Goal: Task Accomplishment & Management: Manage account settings

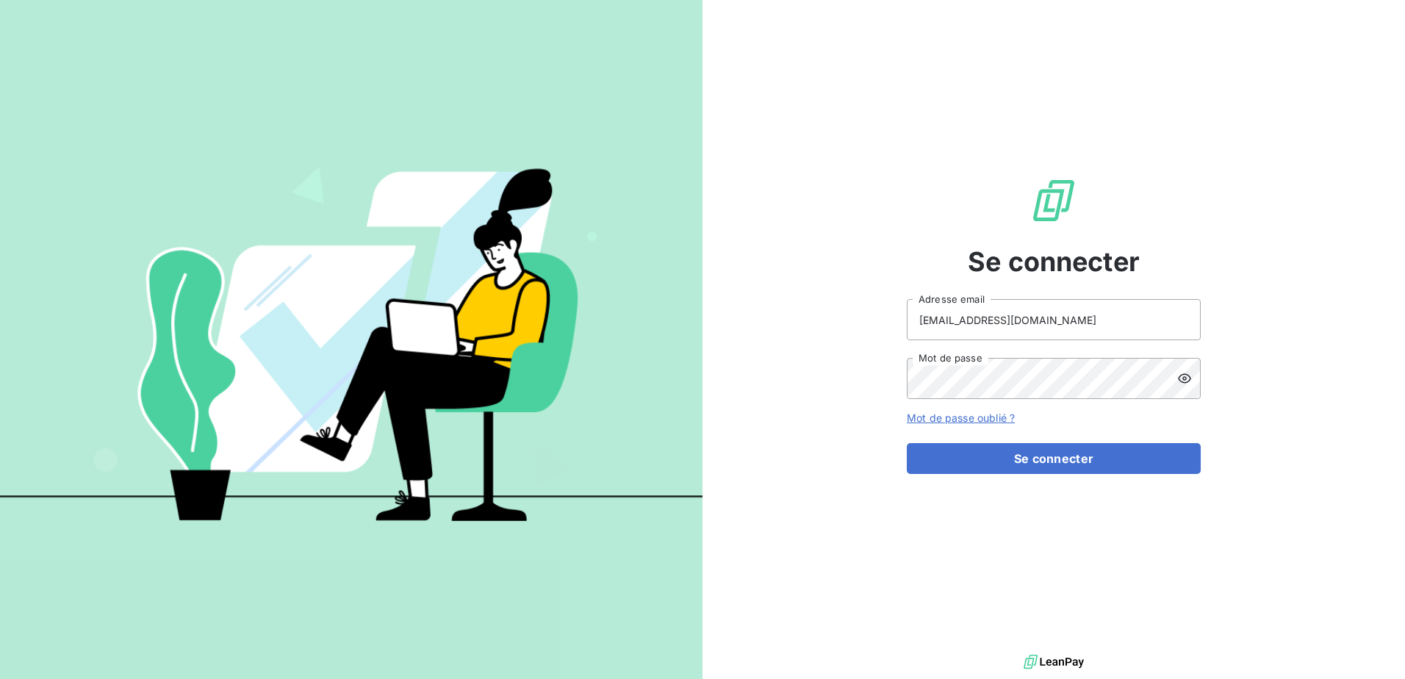
click at [1030, 460] on button "Se connecter" at bounding box center [1054, 458] width 294 height 31
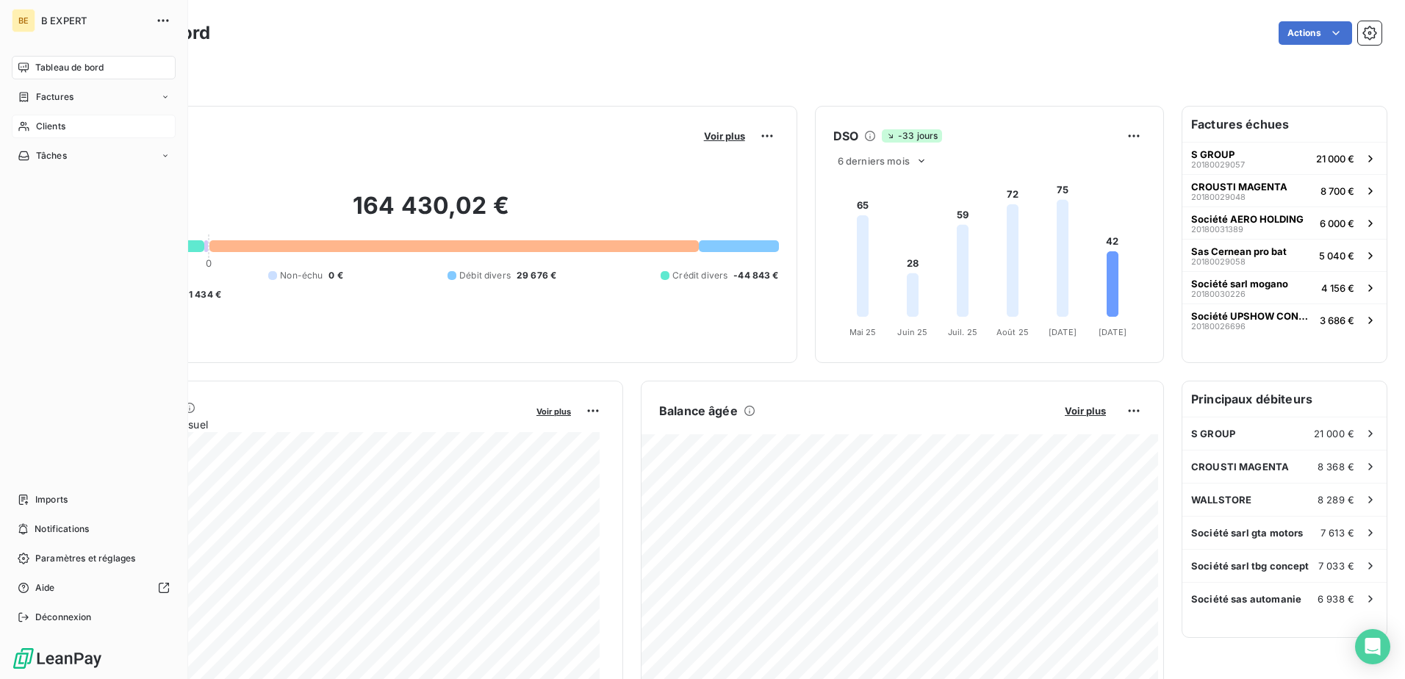
click at [77, 130] on div "Clients" at bounding box center [94, 127] width 164 height 24
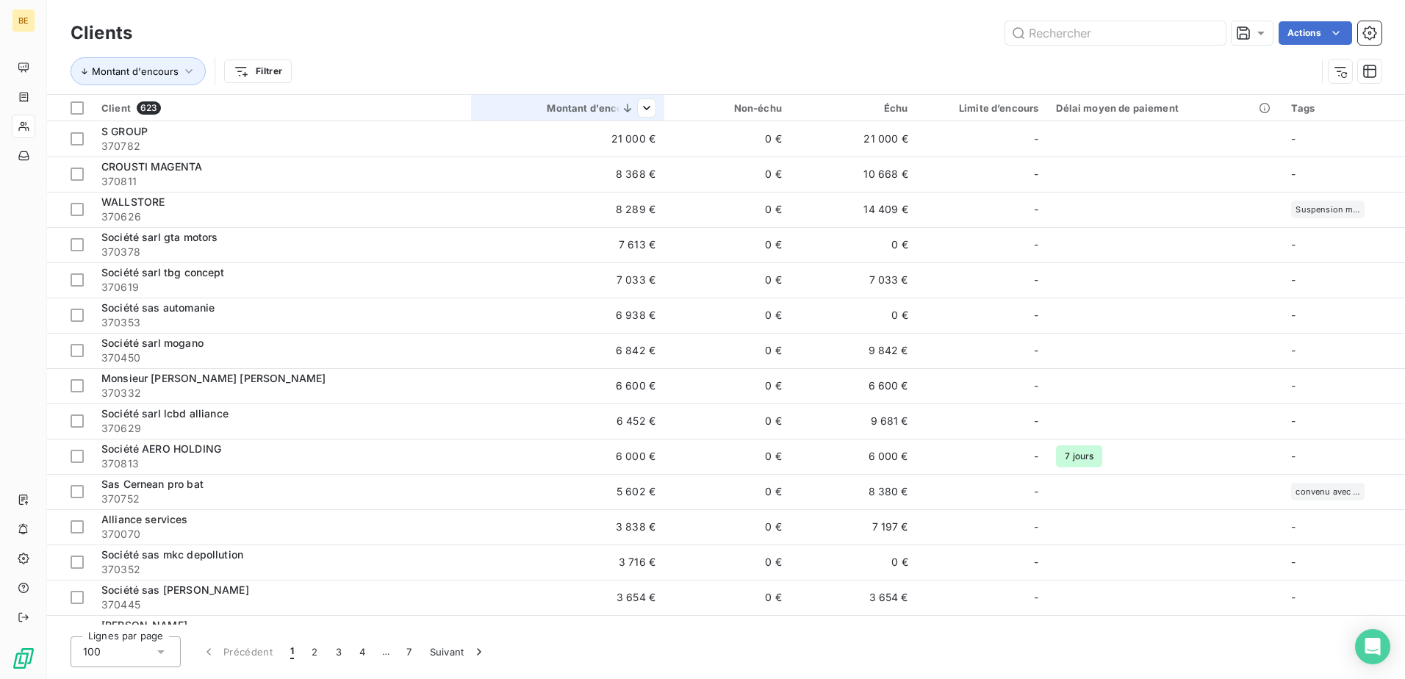
click at [545, 101] on th "Montant d'encours" at bounding box center [567, 108] width 193 height 26
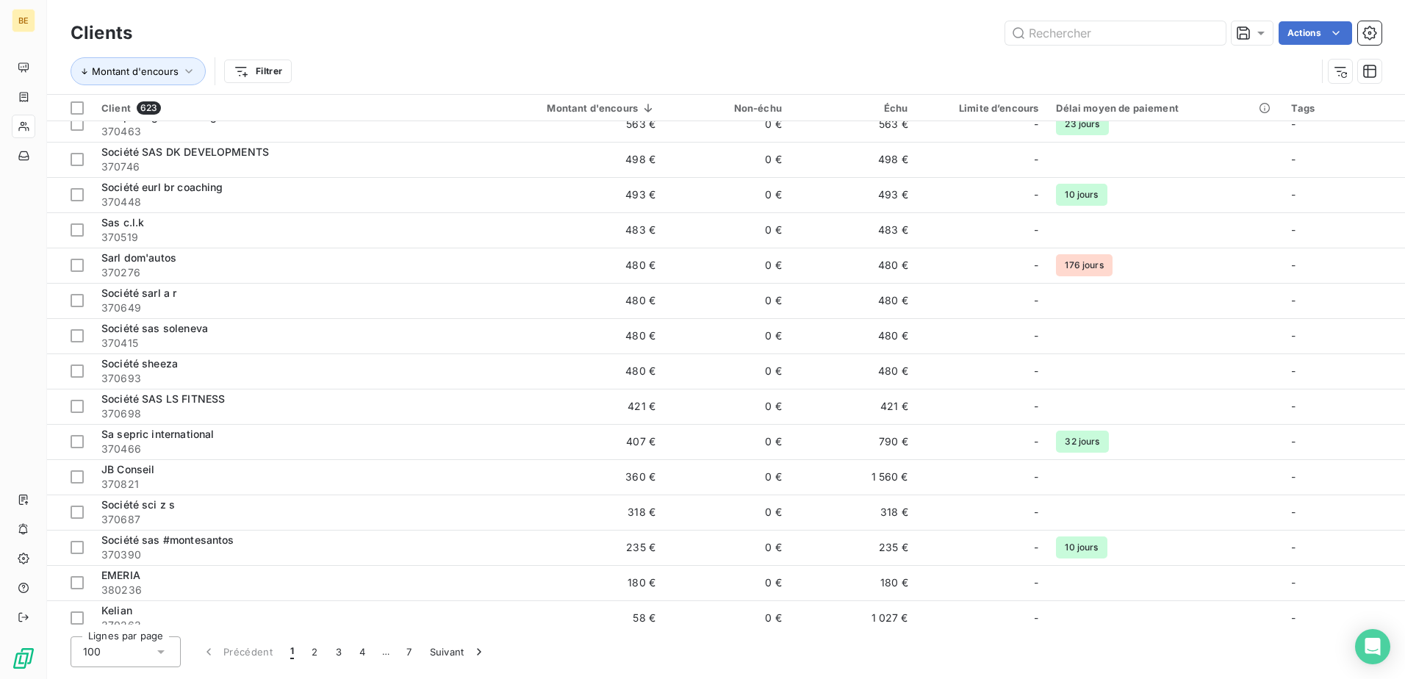
scroll to position [2074, 0]
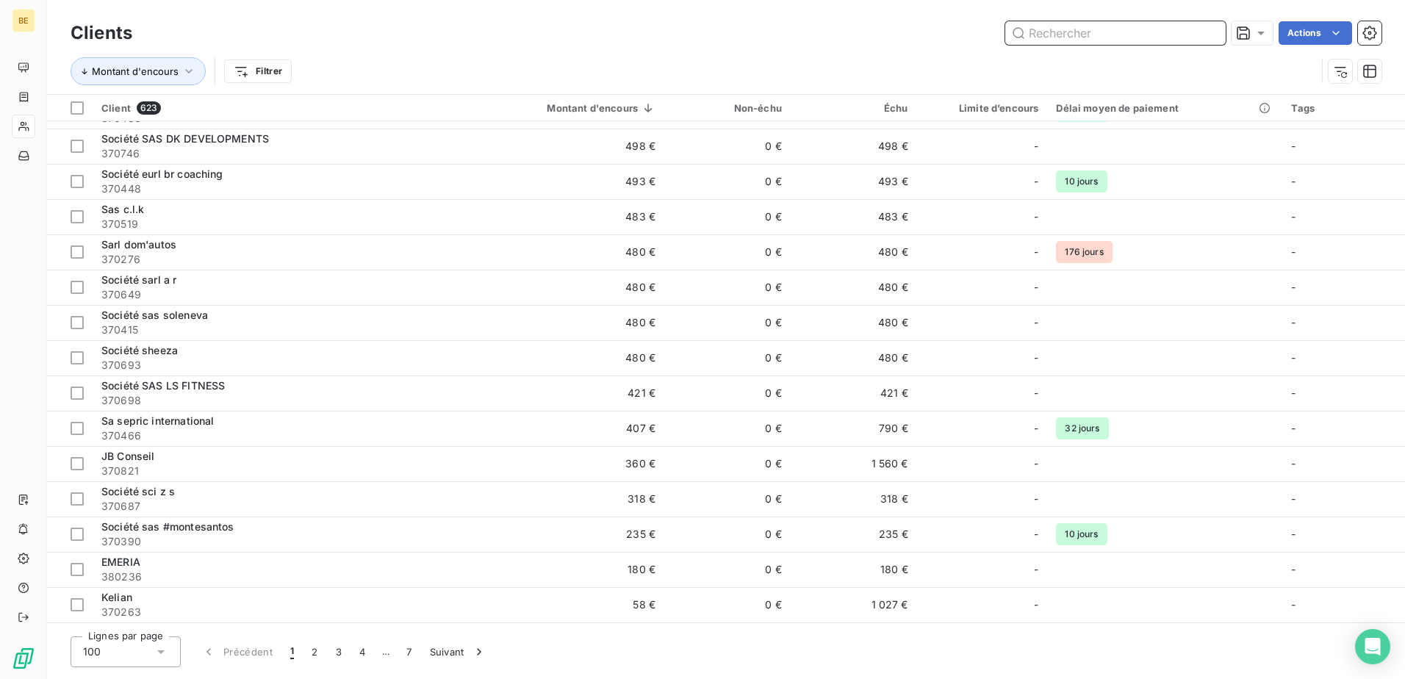
click at [1099, 25] on input "text" at bounding box center [1115, 33] width 221 height 24
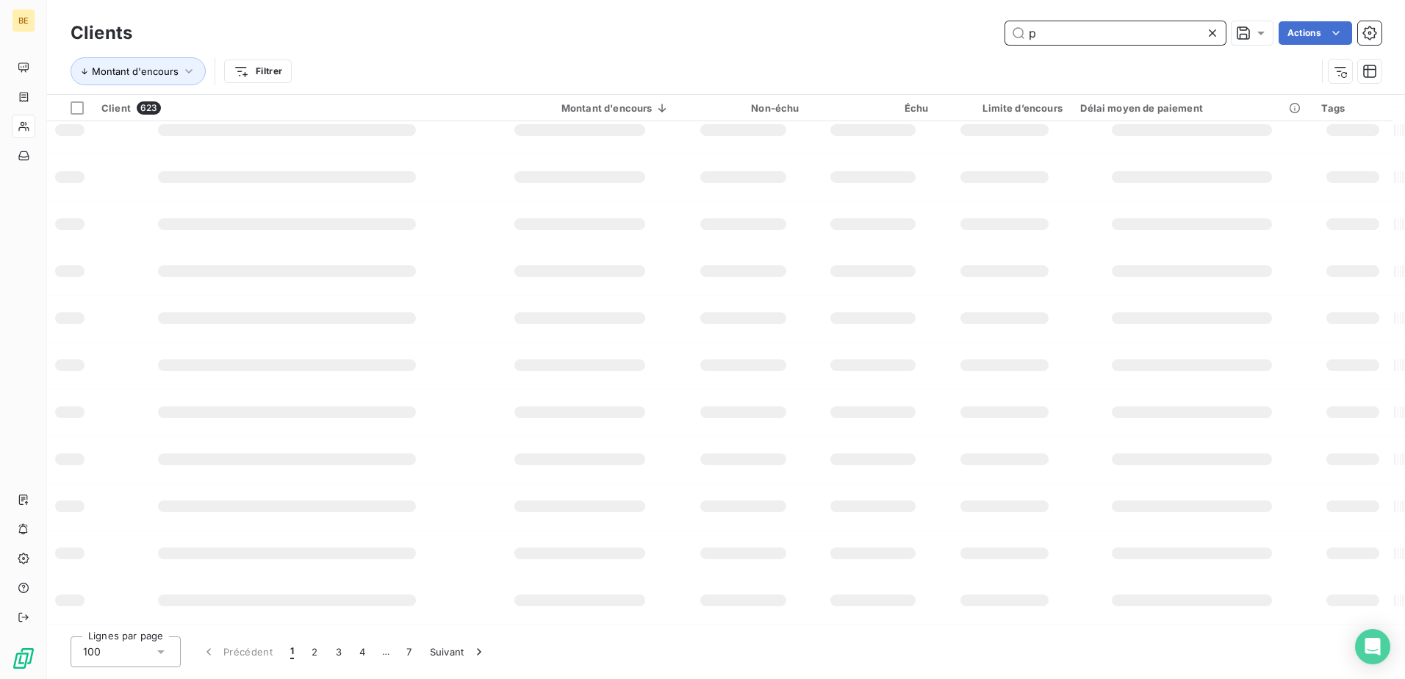
scroll to position [203, 0]
type input "pelink"
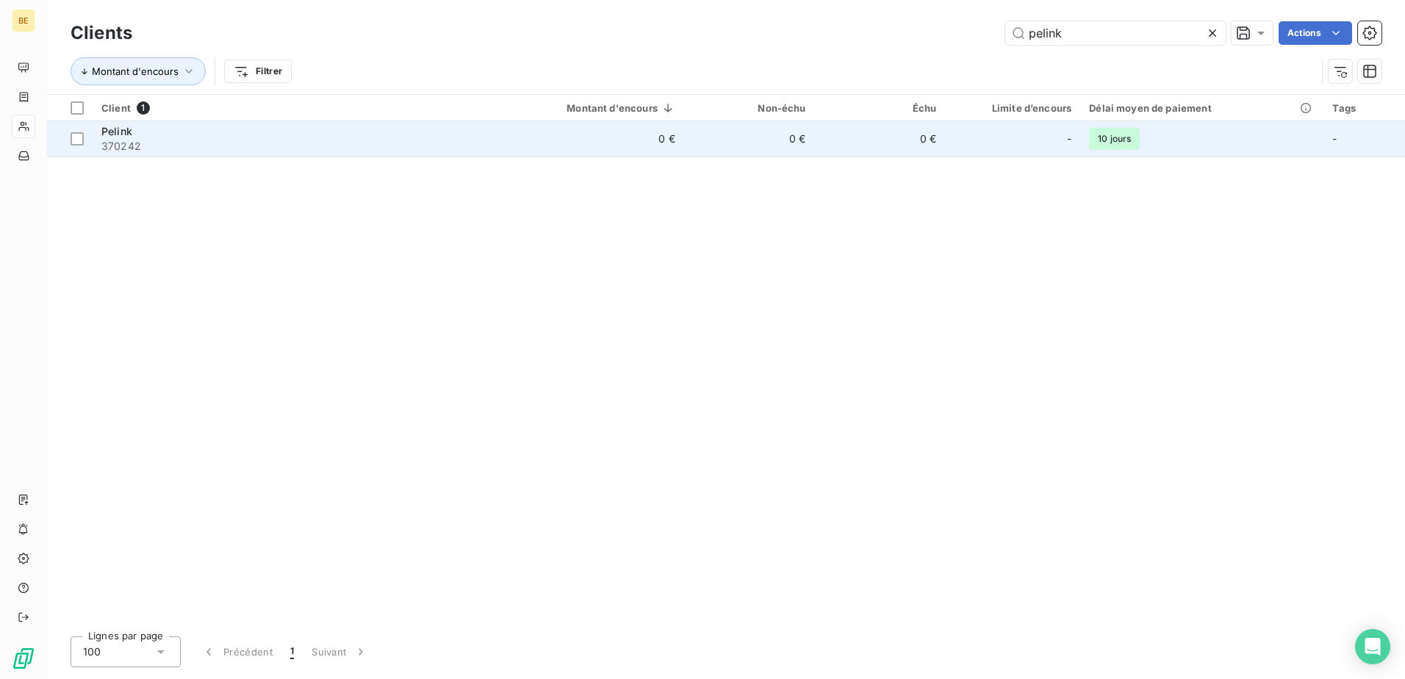
click at [521, 139] on td "0 €" at bounding box center [584, 138] width 200 height 35
